Goal: Information Seeking & Learning: Check status

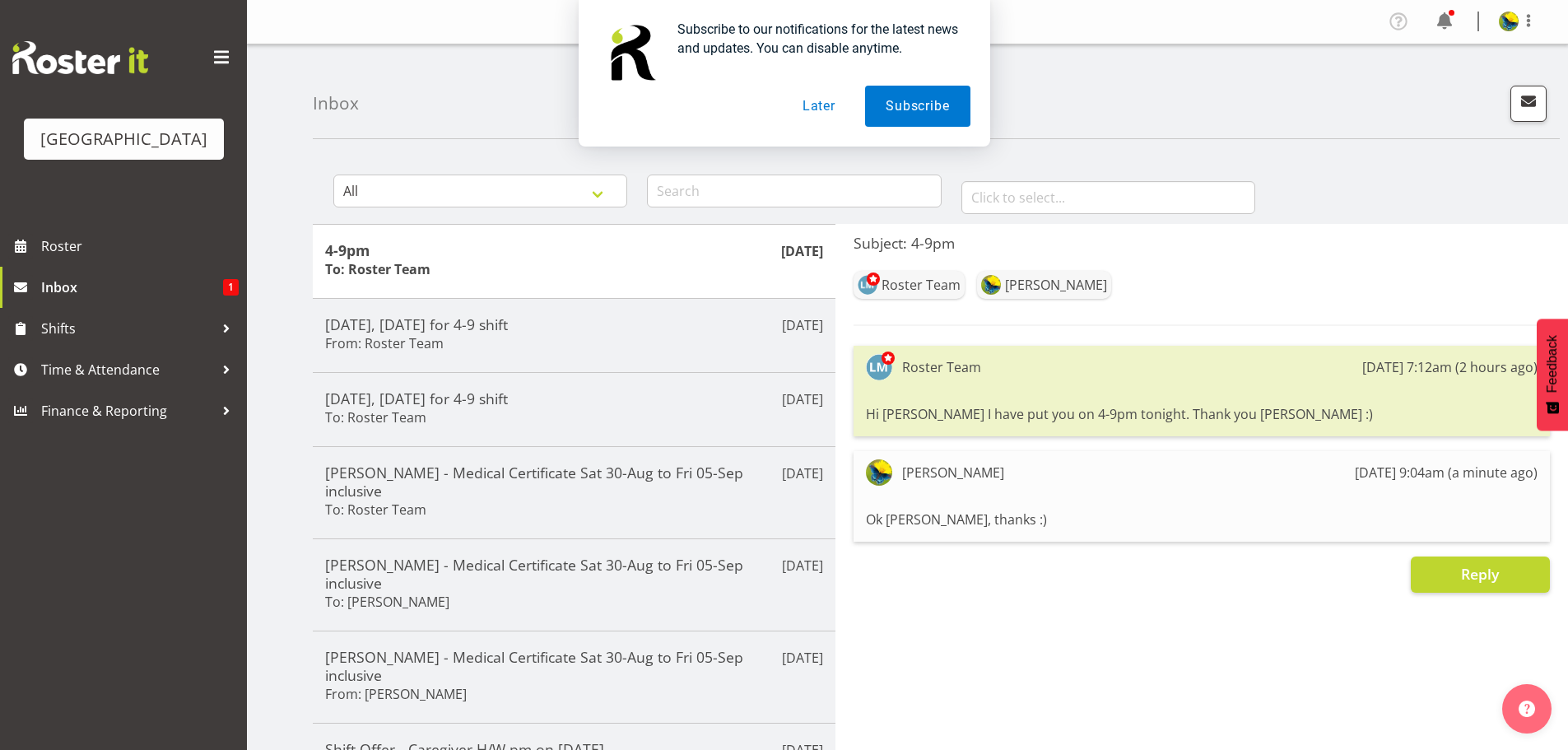
click at [827, 114] on button "Later" at bounding box center [819, 106] width 74 height 41
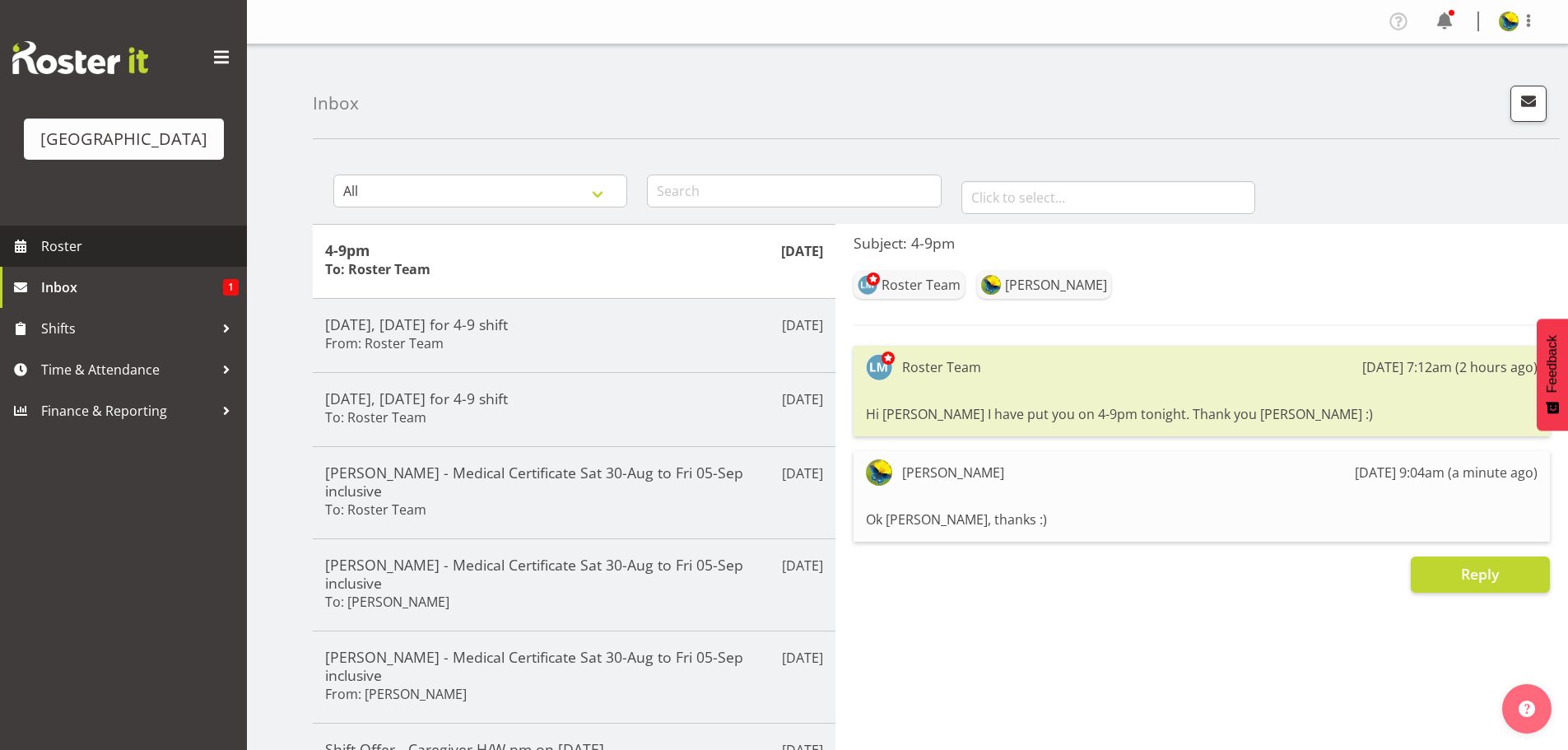
click at [204, 258] on span "Roster" at bounding box center [139, 245] width 198 height 24
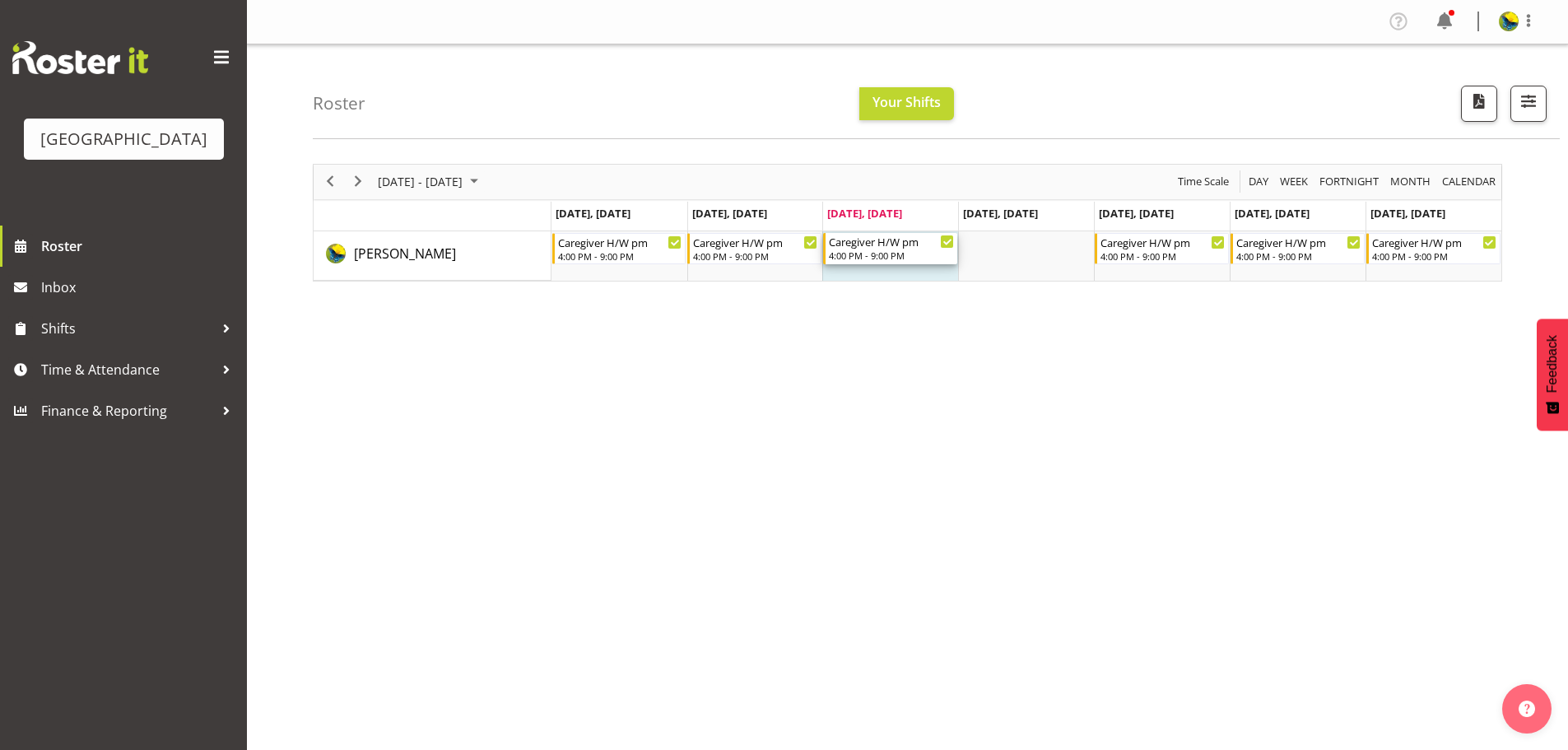
click at [908, 262] on div "4:00 PM - 9:00 PM" at bounding box center [891, 255] width 125 height 14
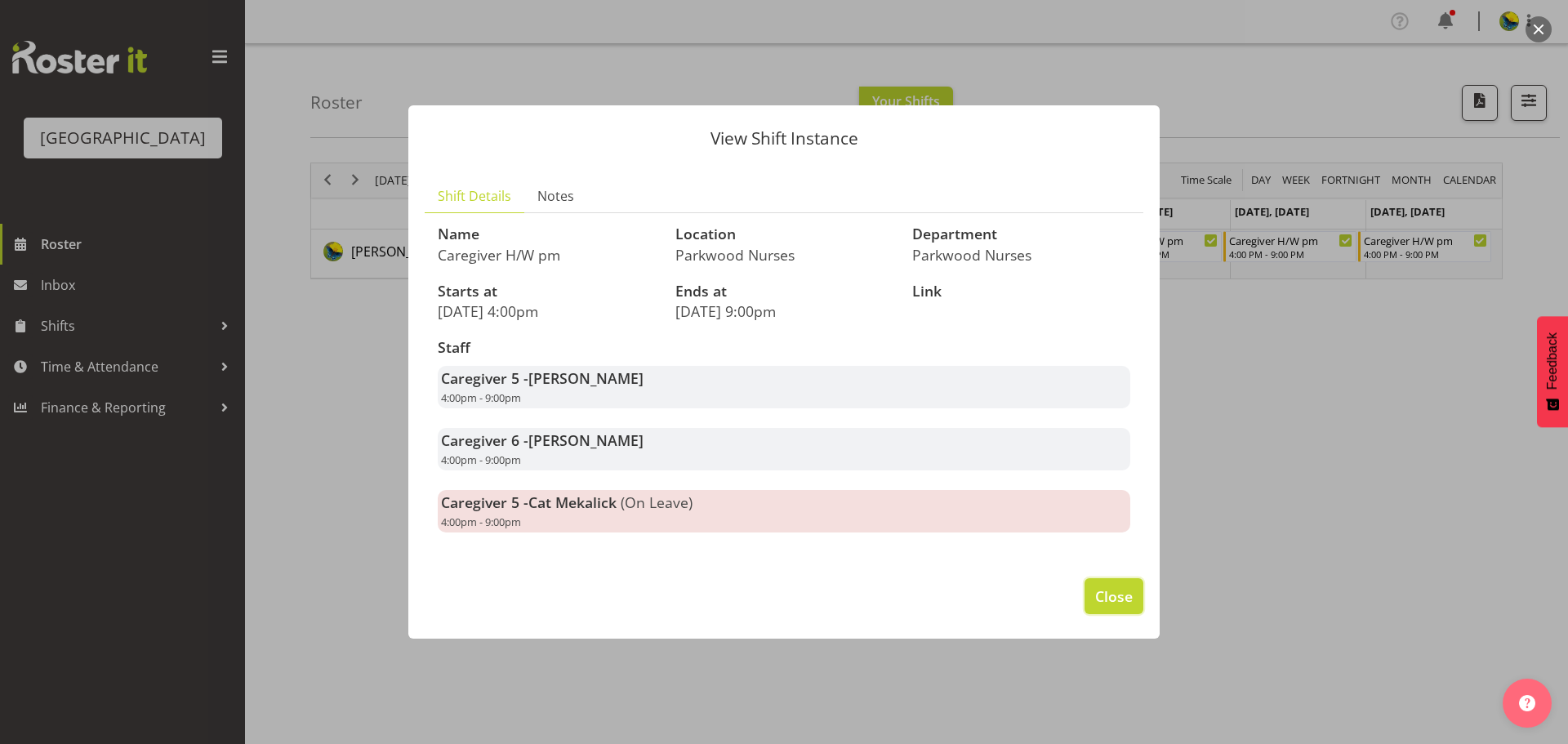
click at [1097, 607] on span "Close" at bounding box center [1114, 596] width 38 height 21
